Goal: Check status: Check status

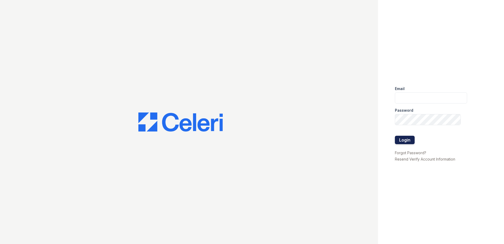
type input "[EMAIL_ADDRESS][DOMAIN_NAME]"
click at [402, 137] on button "Login" at bounding box center [405, 140] width 20 height 8
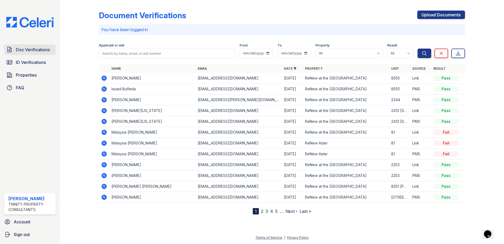
click at [30, 54] on link "Doc Verifications" at bounding box center [29, 49] width 51 height 11
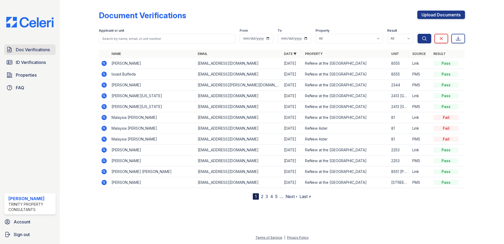
click at [42, 53] on link "Doc Verifications" at bounding box center [29, 49] width 51 height 11
drag, startPoint x: 147, startPoint y: 63, endPoint x: 112, endPoint y: 67, distance: 35.1
click at [112, 67] on td "[PERSON_NAME]" at bounding box center [152, 63] width 86 height 11
drag, startPoint x: 112, startPoint y: 67, endPoint x: 115, endPoint y: 64, distance: 4.7
copy td "[PERSON_NAME]"
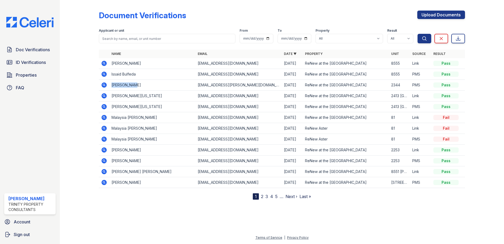
drag, startPoint x: 131, startPoint y: 86, endPoint x: 111, endPoint y: 87, distance: 20.1
click at [111, 87] on td "[PERSON_NAME]" at bounding box center [152, 85] width 86 height 11
drag, startPoint x: 111, startPoint y: 87, endPoint x: 115, endPoint y: 86, distance: 3.9
copy td "[PERSON_NAME]"
click at [39, 48] on span "Doc Verifications" at bounding box center [33, 49] width 34 height 6
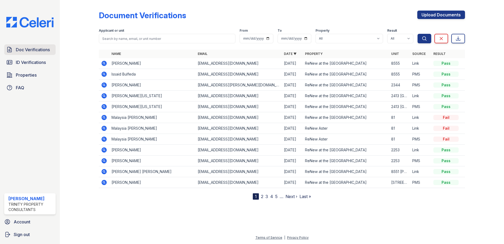
click at [31, 52] on span "Doc Verifications" at bounding box center [33, 49] width 34 height 6
click at [40, 52] on span "Doc Verifications" at bounding box center [33, 49] width 34 height 6
click at [103, 96] on icon at bounding box center [104, 96] width 6 height 6
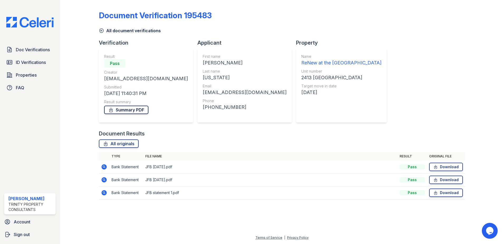
click at [128, 109] on link "Summary PDF" at bounding box center [126, 110] width 44 height 8
click at [15, 60] on link "ID Verifications" at bounding box center [29, 62] width 51 height 11
